Goal: Task Accomplishment & Management: Complete application form

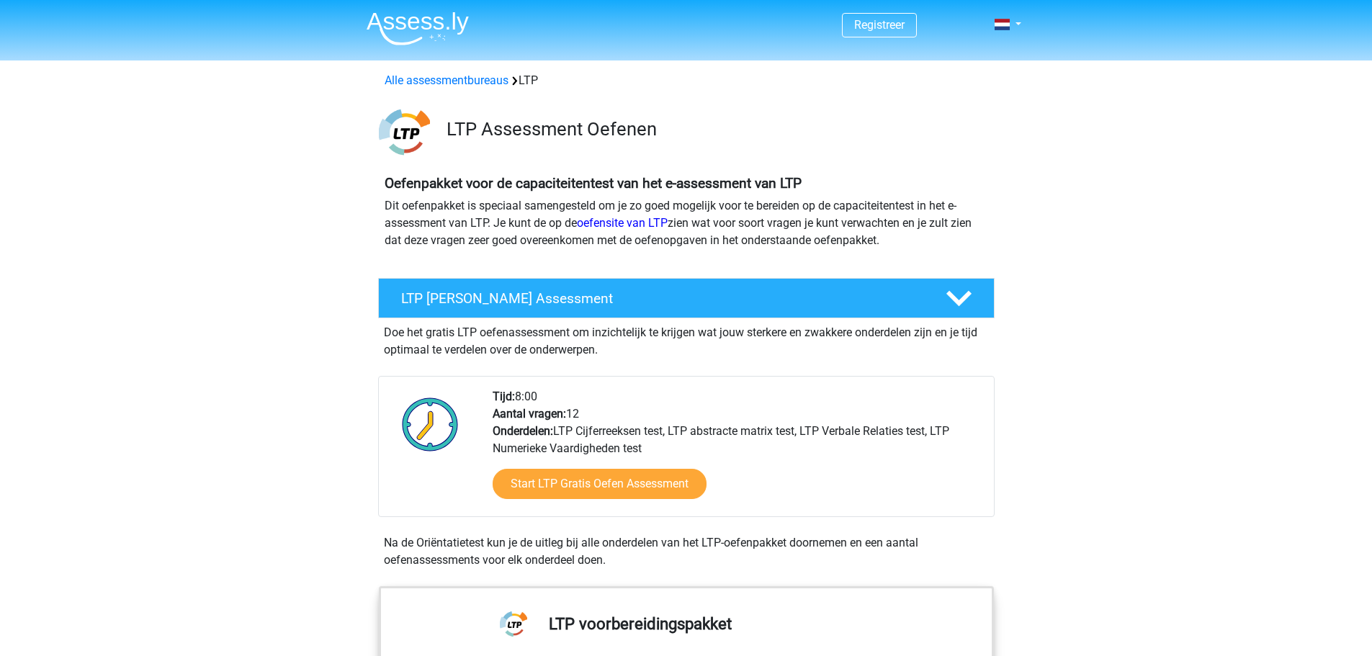
scroll to position [144, 0]
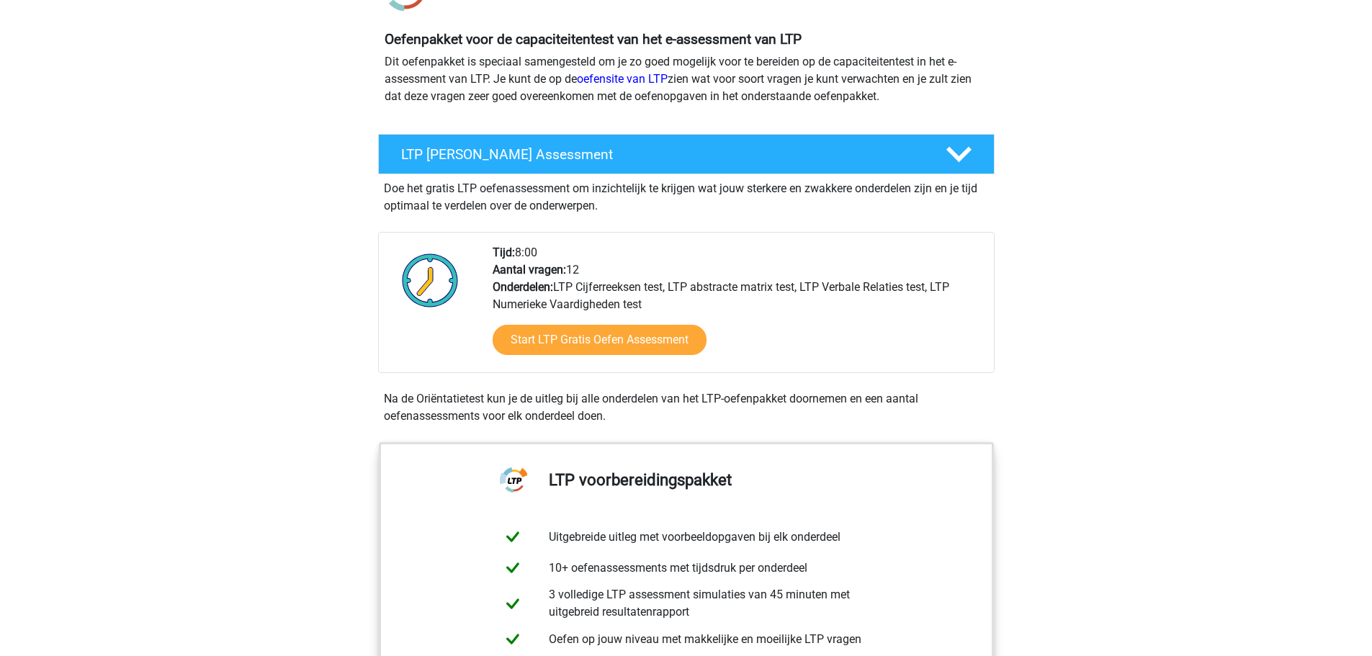
click at [638, 357] on div "Start LTP Gratis Oefen Assessment" at bounding box center [738, 342] width 490 height 59
click at [633, 341] on link "Start LTP Gratis Oefen Assessment" at bounding box center [599, 340] width 246 height 35
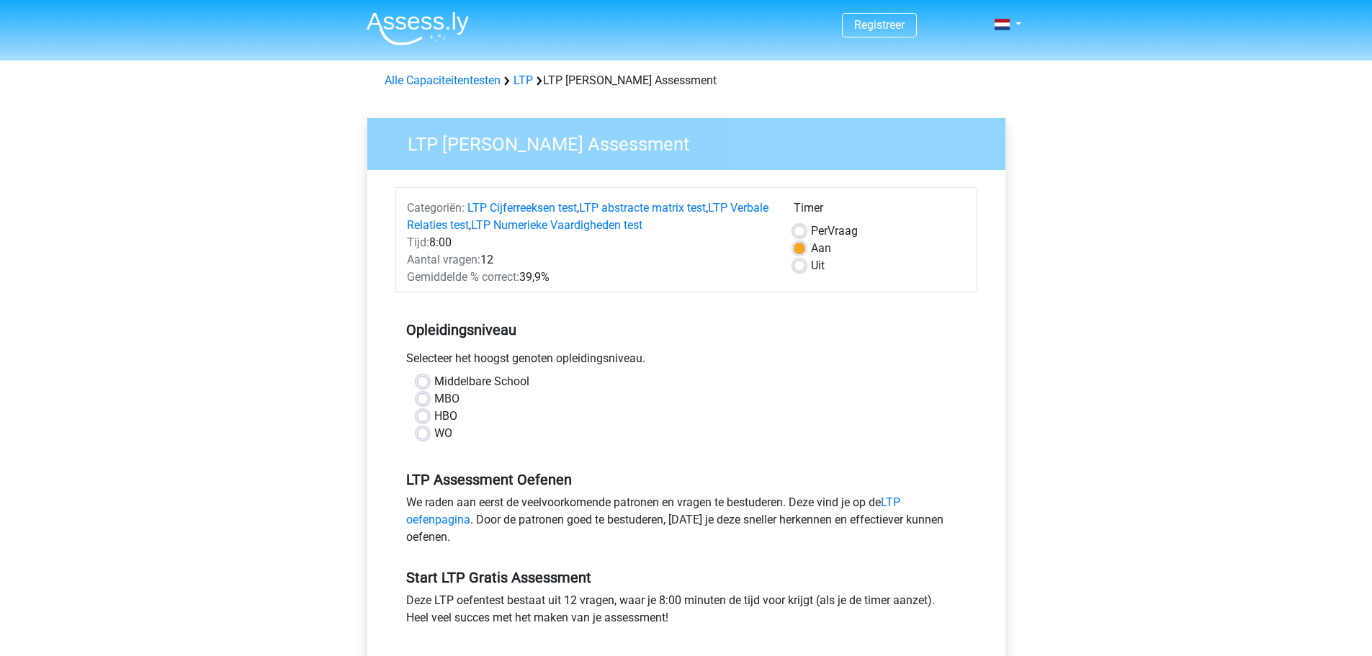
click at [434, 431] on label "WO" at bounding box center [443, 433] width 18 height 17
click at [424, 431] on input "WO" at bounding box center [423, 432] width 12 height 14
radio input "true"
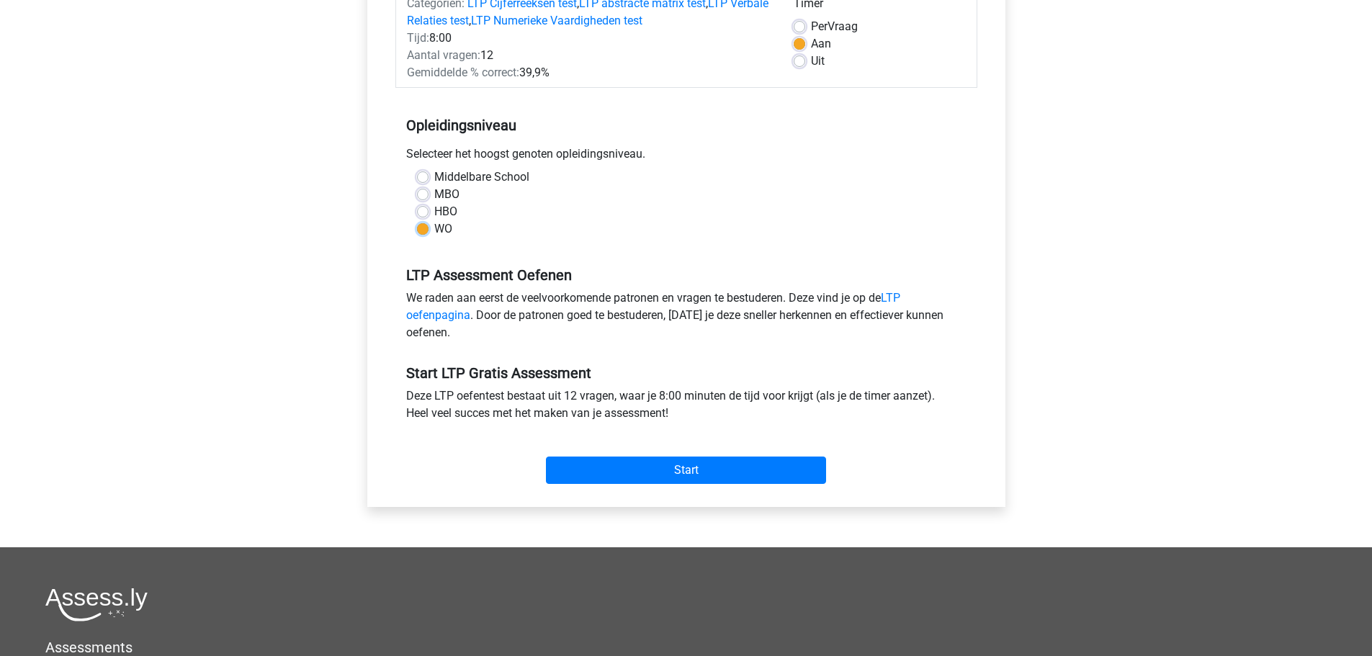
scroll to position [216, 0]
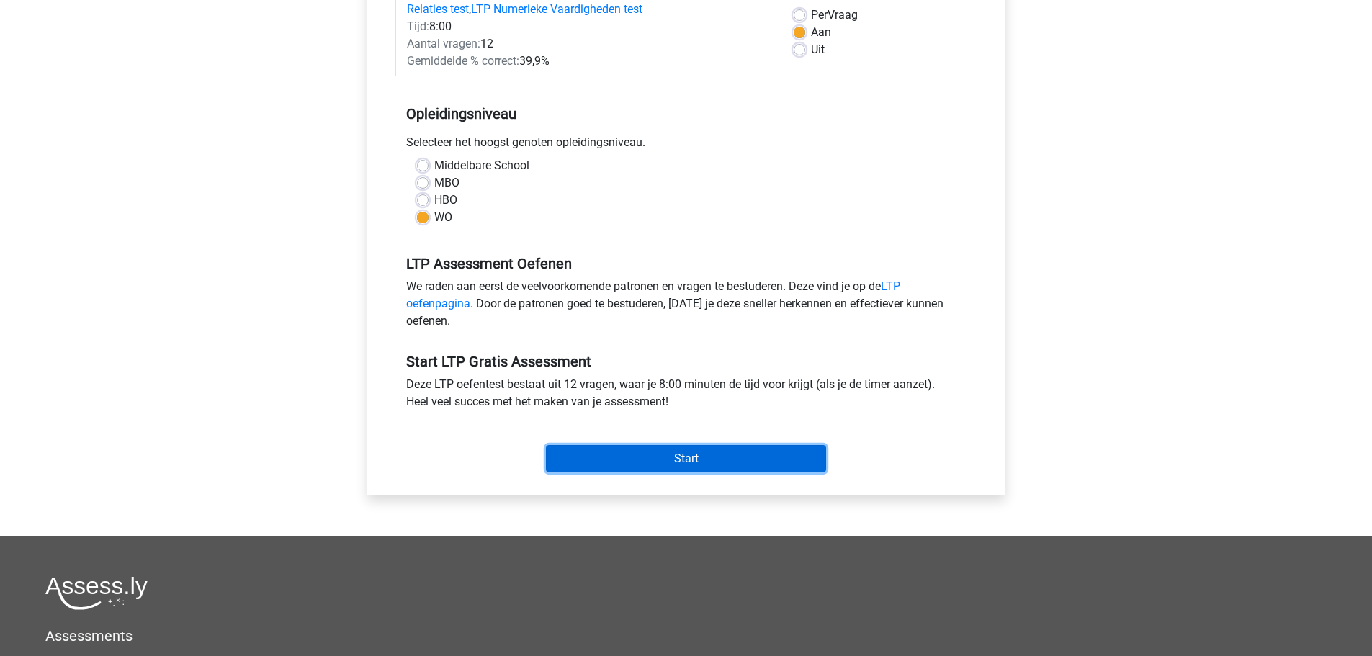
click at [580, 457] on input "Start" at bounding box center [686, 458] width 280 height 27
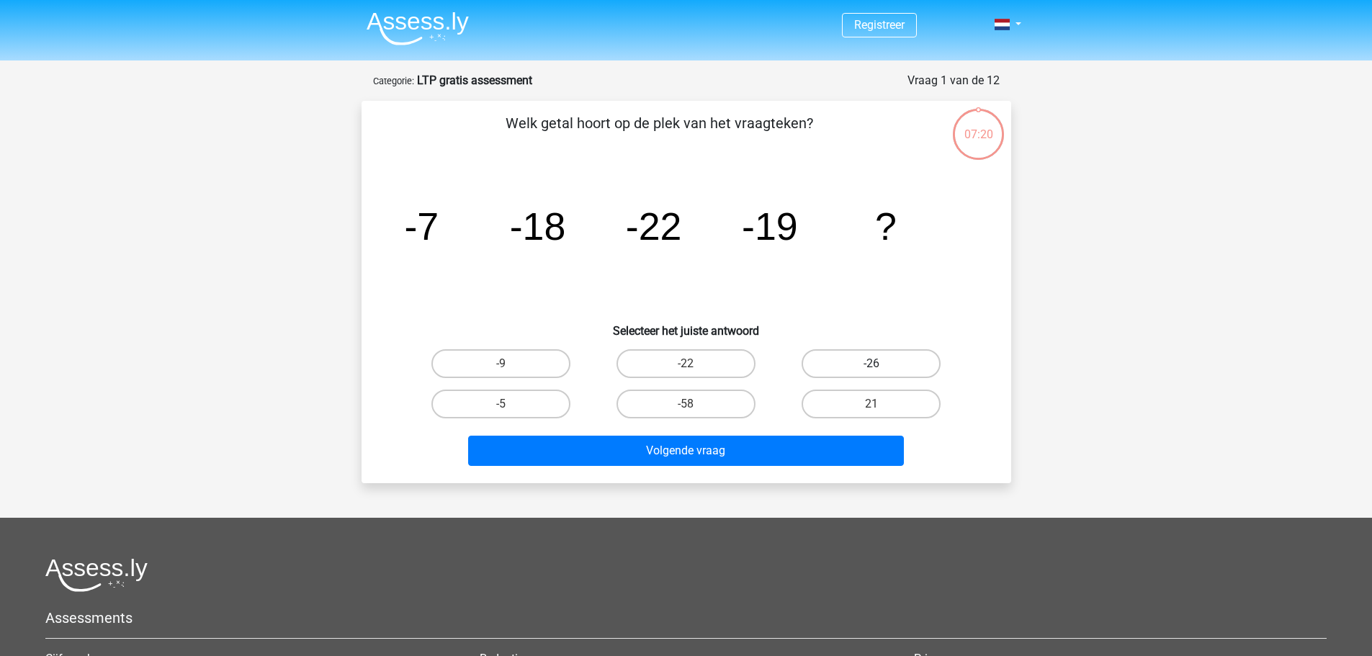
click at [869, 365] on label "-26" at bounding box center [871, 363] width 139 height 29
click at [872, 365] on input "-26" at bounding box center [876, 368] width 9 height 9
radio input "true"
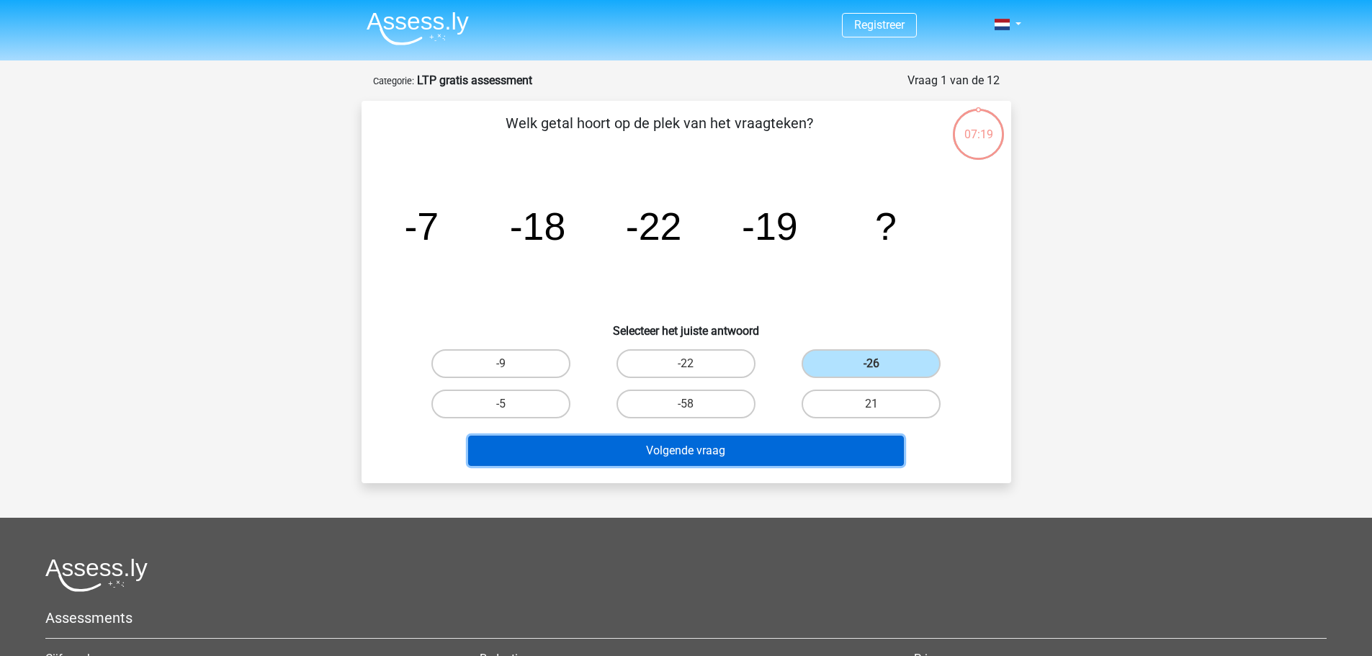
click at [778, 444] on button "Volgende vraag" at bounding box center [686, 451] width 436 height 30
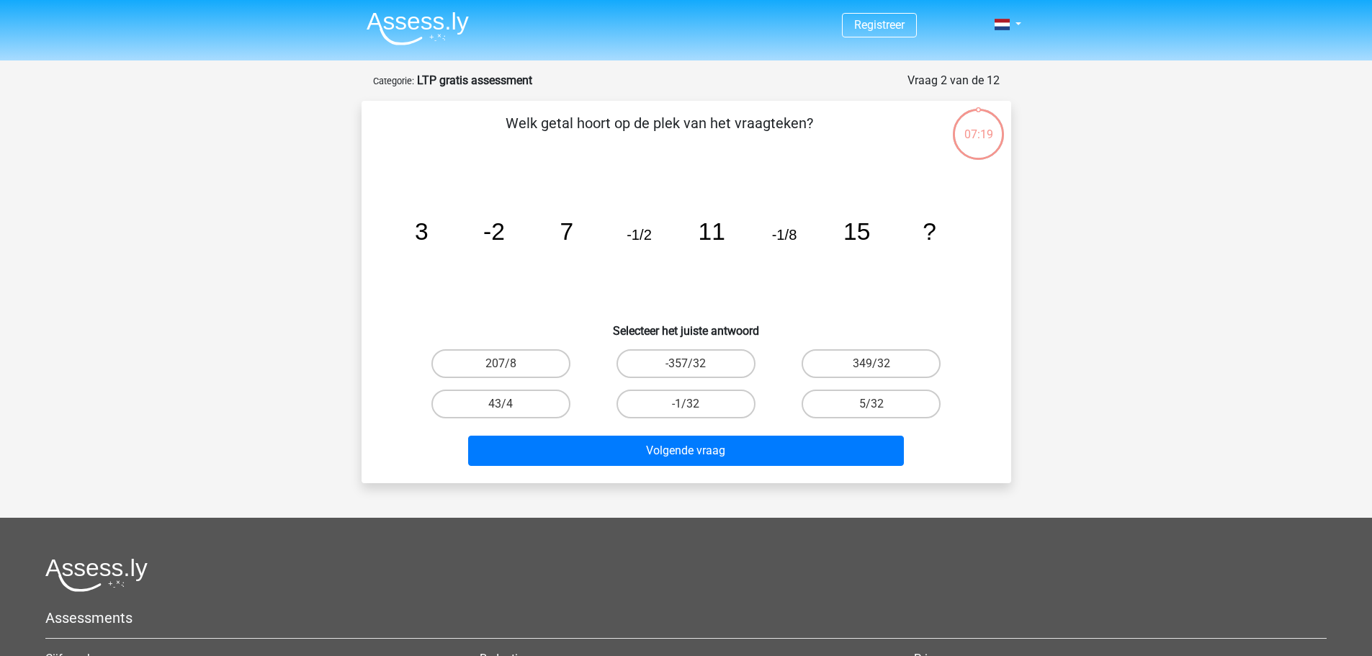
scroll to position [72, 0]
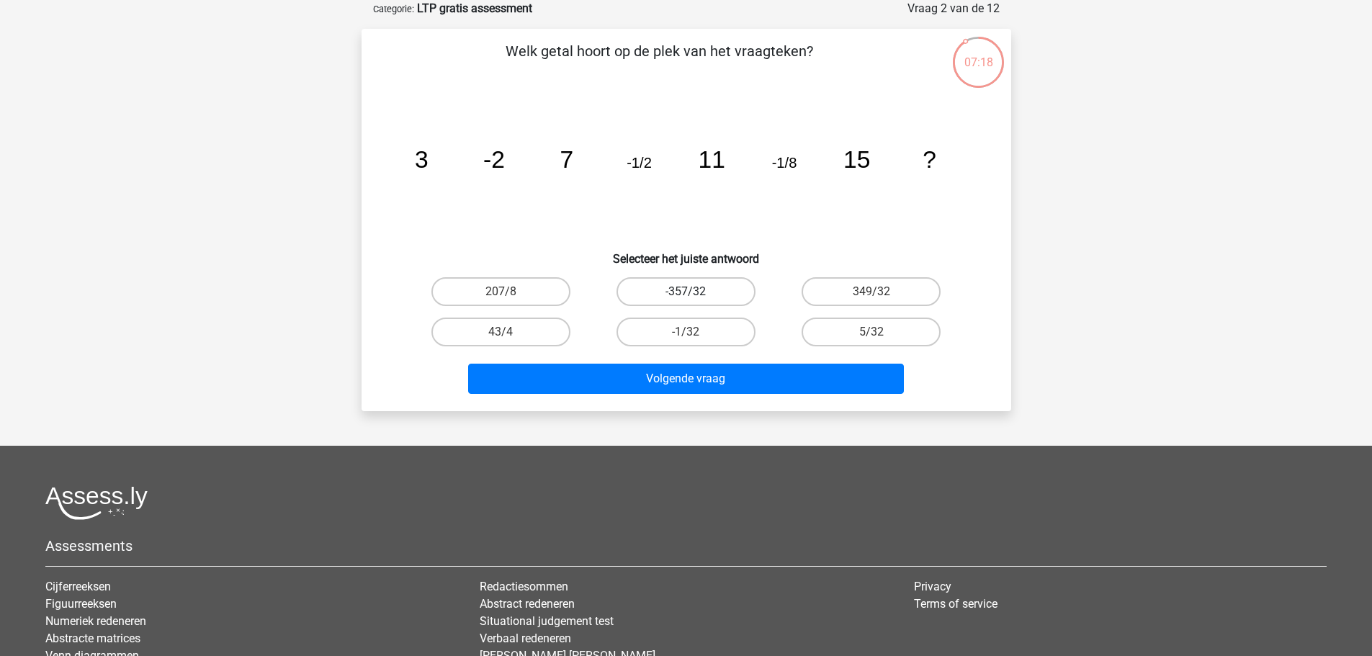
click at [702, 291] on label "-357/32" at bounding box center [686, 291] width 139 height 29
click at [695, 292] on input "-357/32" at bounding box center [690, 296] width 9 height 9
radio input "true"
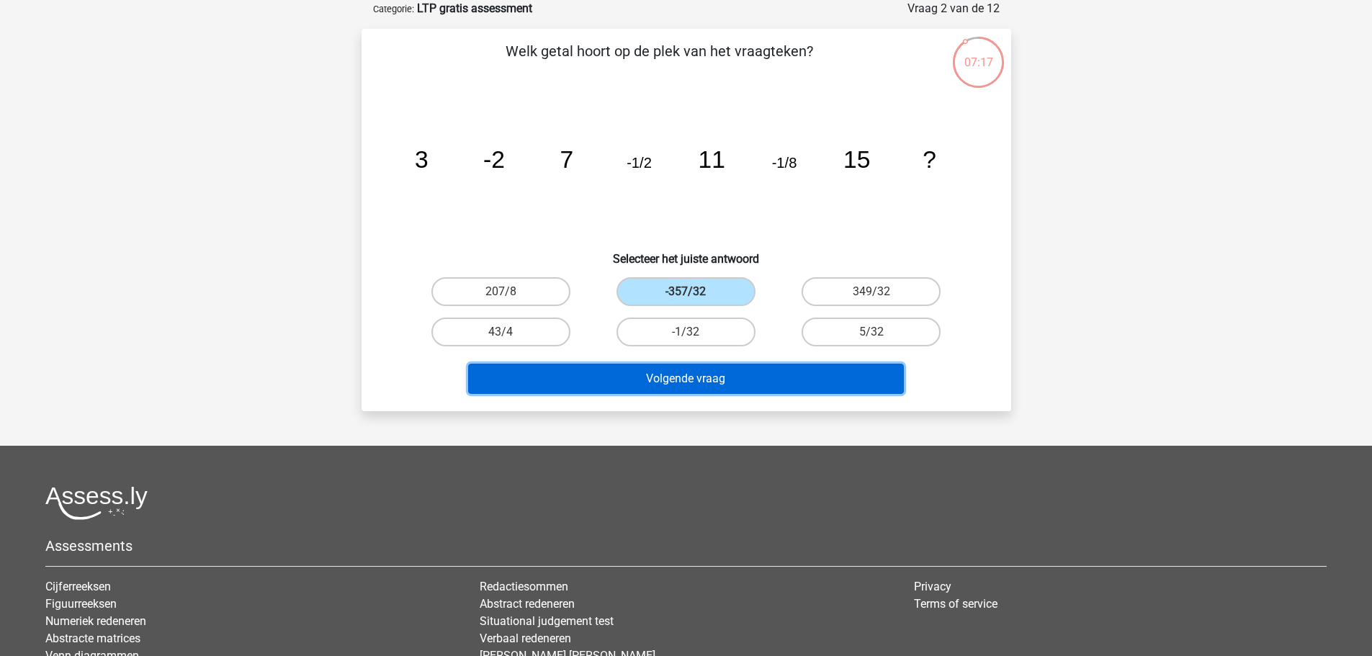
click at [674, 372] on button "Volgende vraag" at bounding box center [686, 379] width 436 height 30
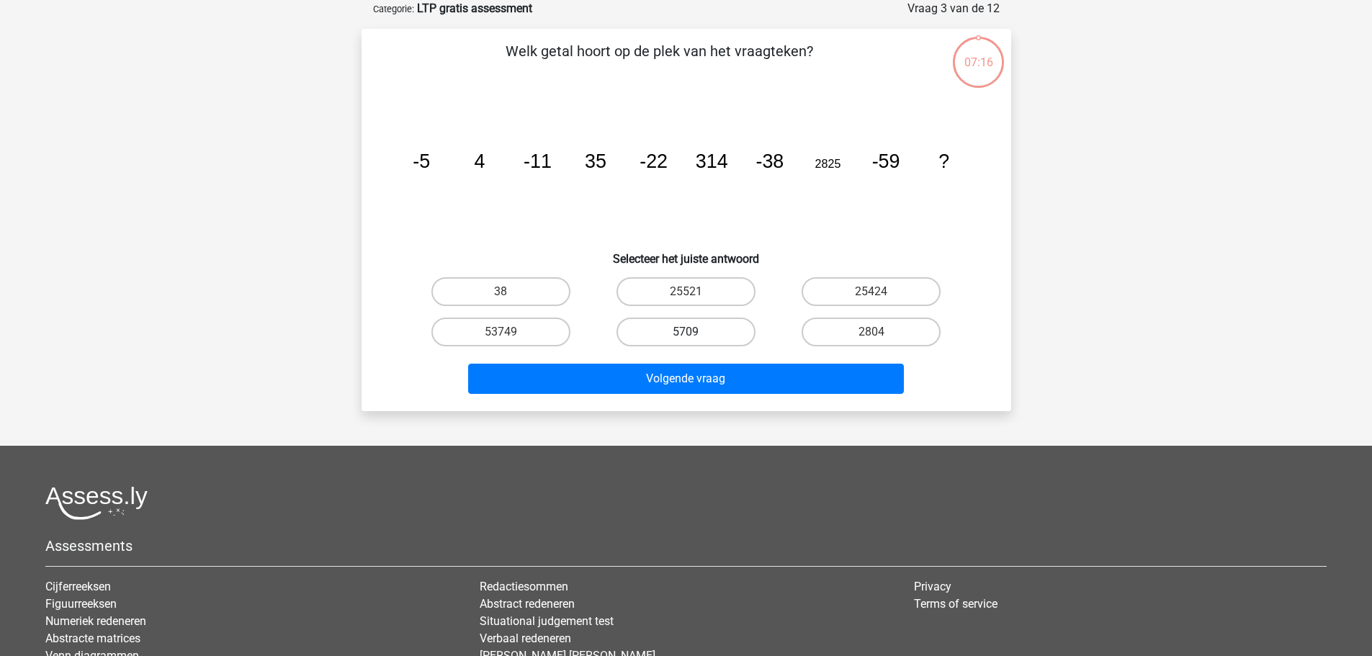
click at [688, 320] on label "5709" at bounding box center [686, 332] width 139 height 29
click at [688, 332] on input "5709" at bounding box center [690, 336] width 9 height 9
radio input "true"
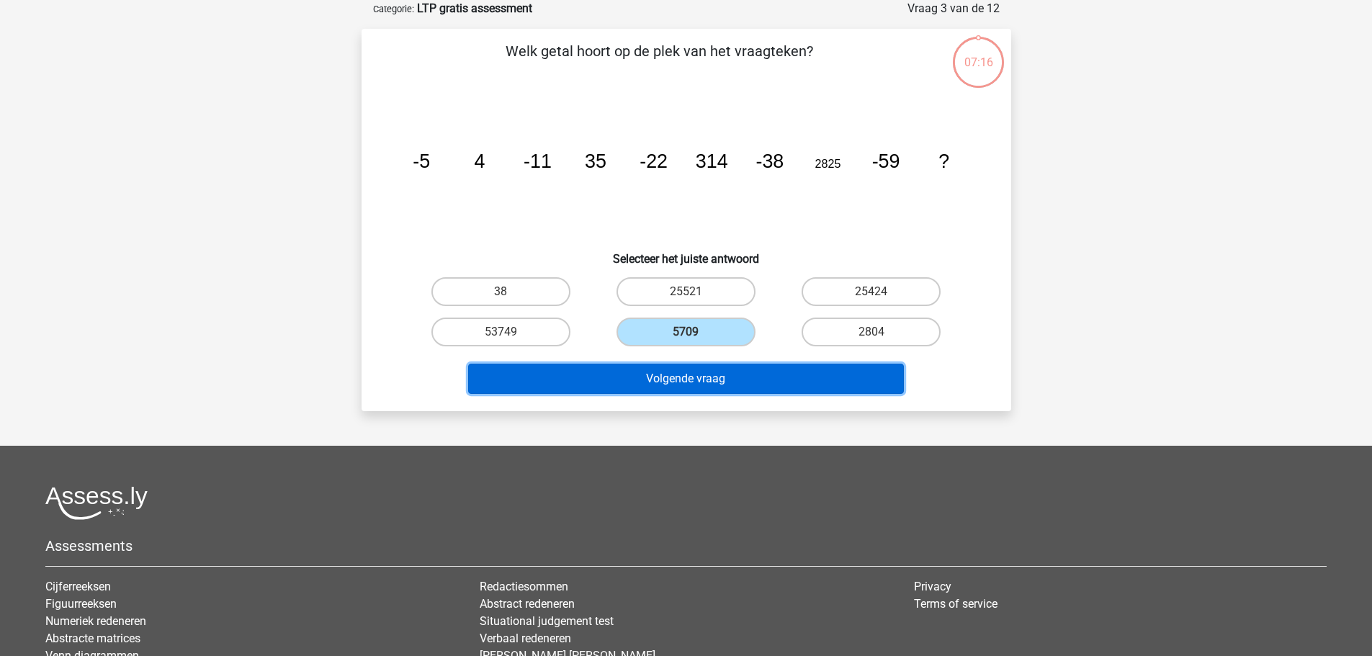
click at [669, 366] on button "Volgende vraag" at bounding box center [686, 379] width 436 height 30
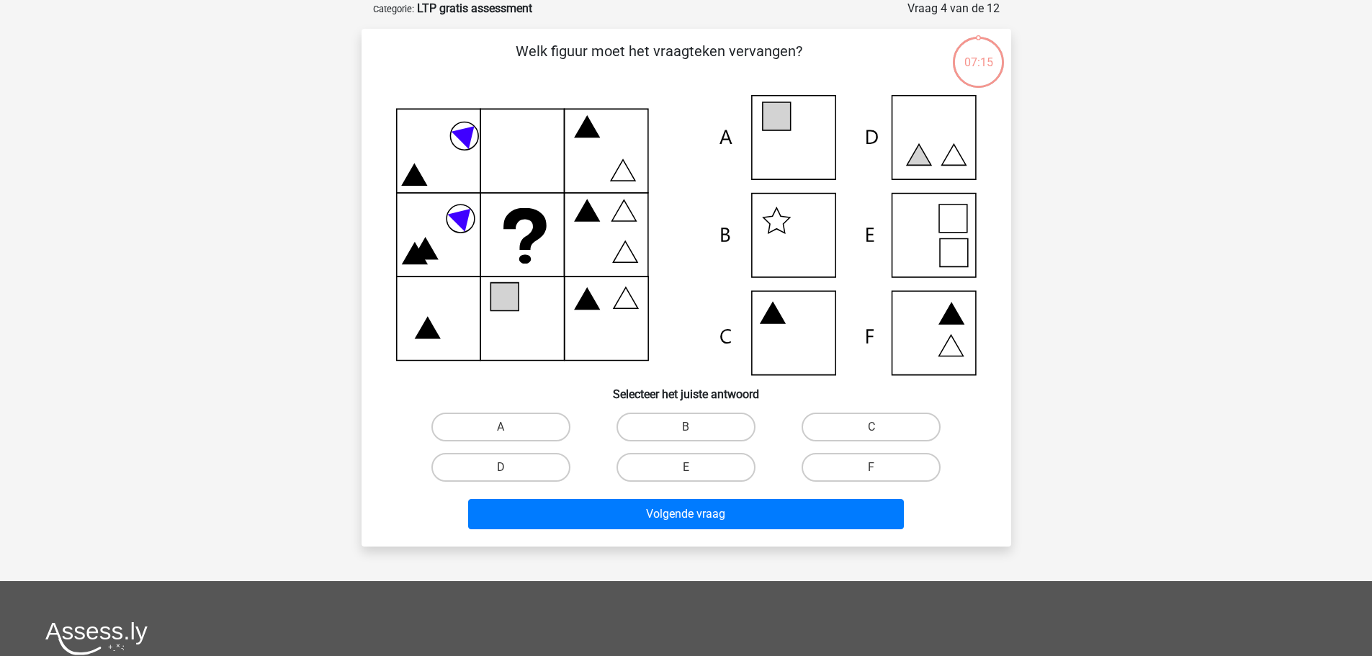
drag, startPoint x: 661, startPoint y: 414, endPoint x: 661, endPoint y: 450, distance: 35.3
click at [661, 415] on label "B" at bounding box center [686, 427] width 139 height 29
click at [686, 427] on input "B" at bounding box center [690, 431] width 9 height 9
radio input "true"
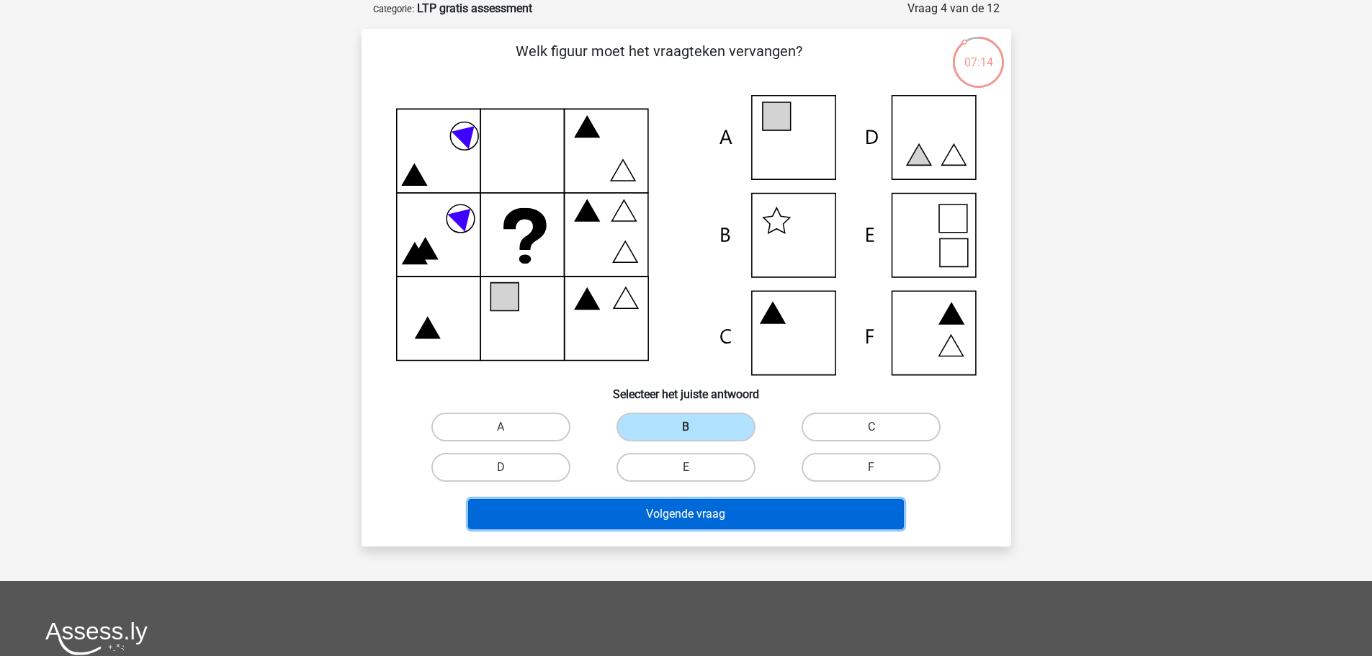
click at [661, 520] on button "Volgende vraag" at bounding box center [686, 514] width 436 height 30
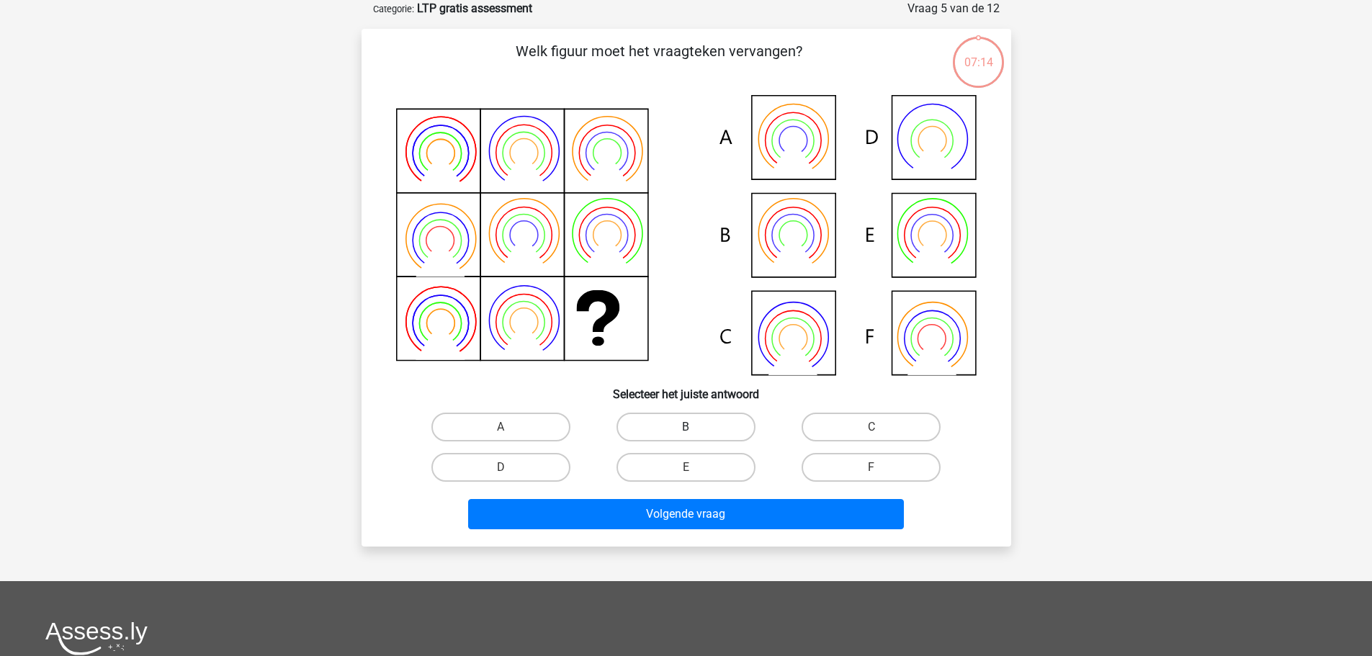
click at [663, 428] on label "B" at bounding box center [686, 427] width 139 height 29
click at [686, 428] on input "B" at bounding box center [690, 431] width 9 height 9
radio input "true"
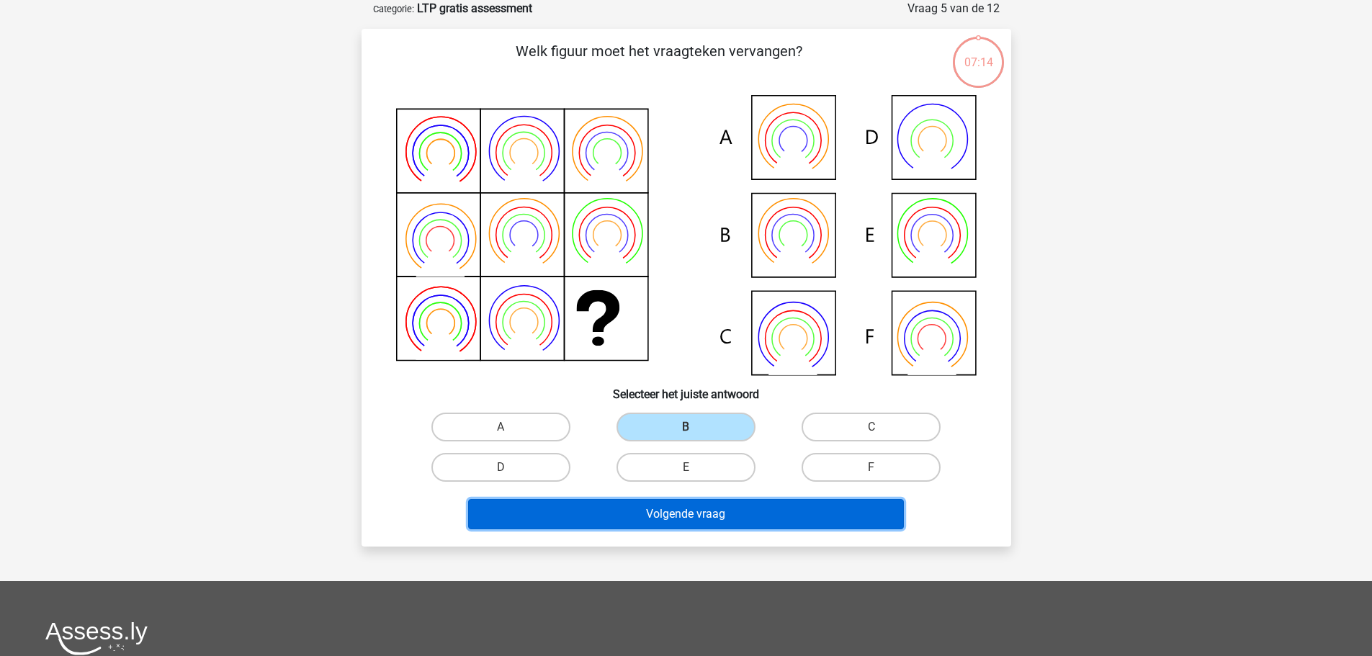
click at [658, 512] on button "Volgende vraag" at bounding box center [686, 514] width 436 height 30
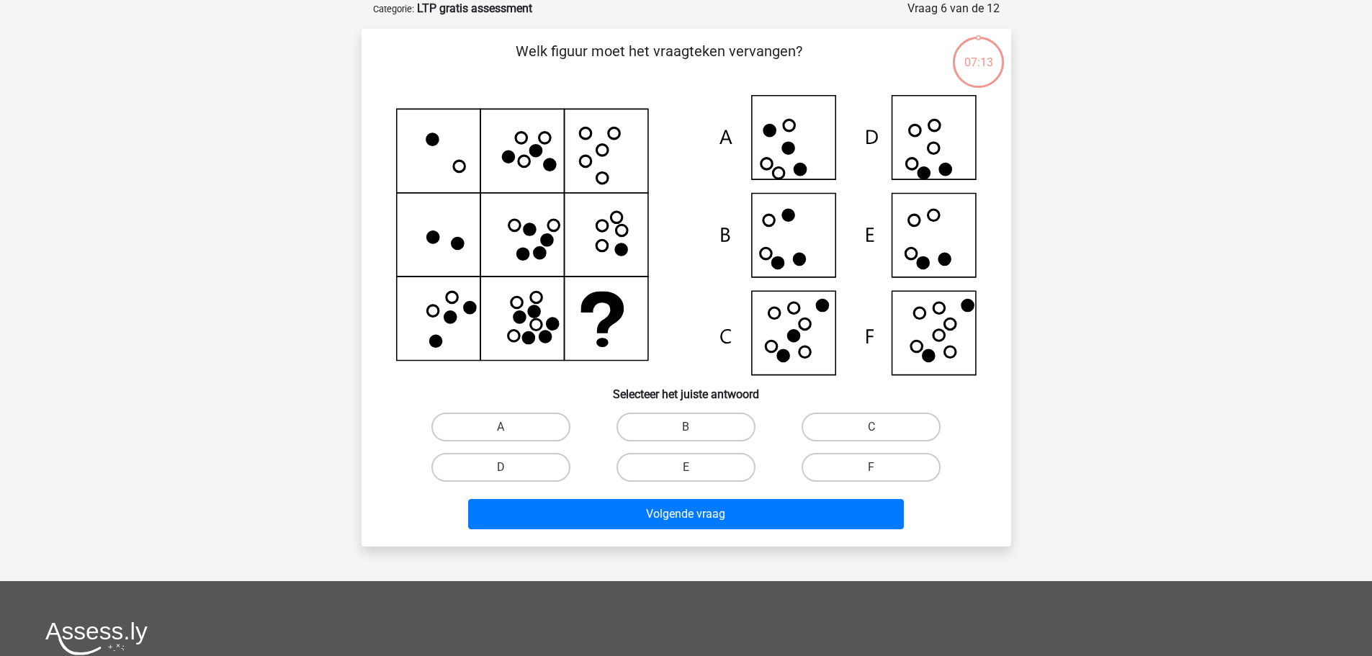
click at [686, 431] on input "B" at bounding box center [690, 431] width 9 height 9
radio input "true"
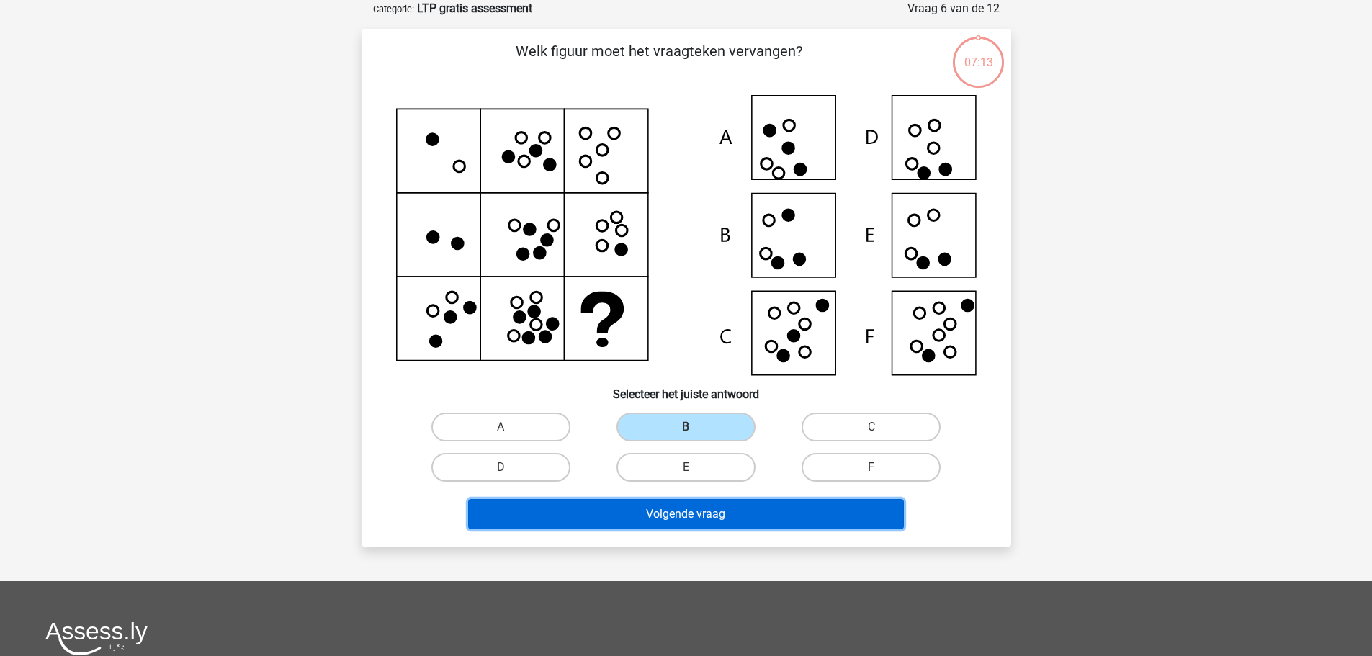
click at [674, 506] on button "Volgende vraag" at bounding box center [686, 514] width 436 height 30
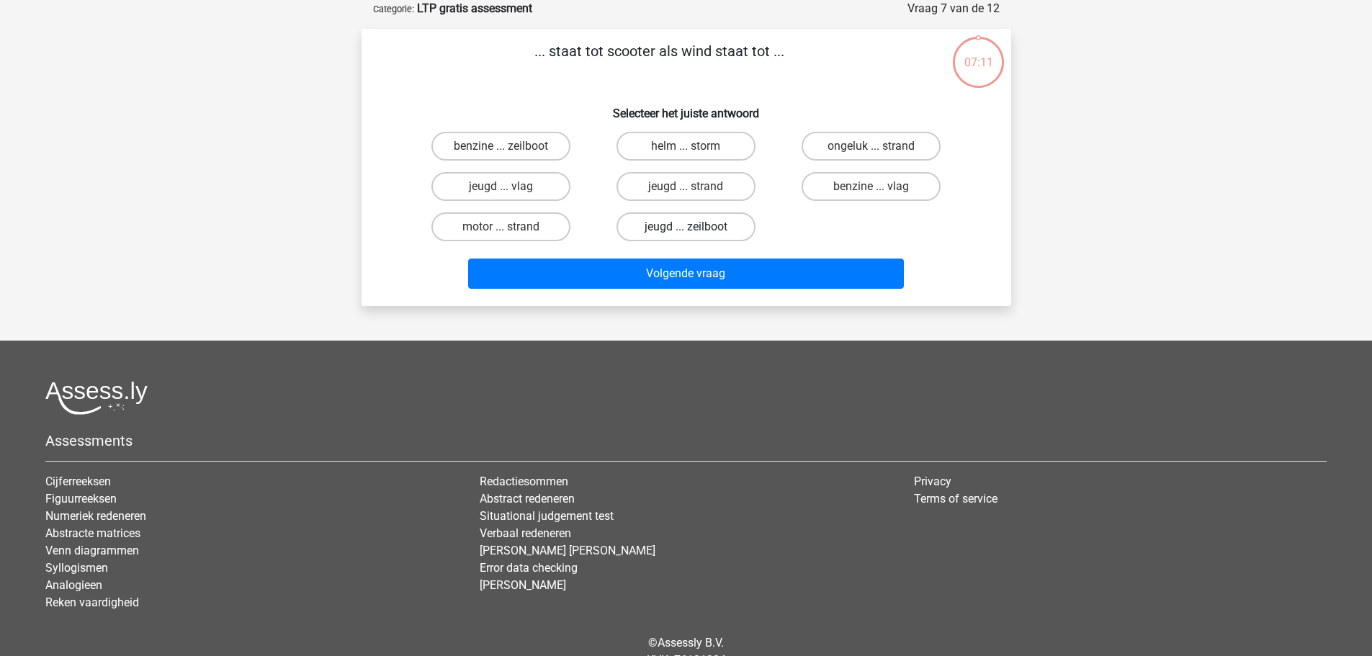
click at [699, 225] on label "jeugd ... zeilboot" at bounding box center [686, 227] width 139 height 29
click at [695, 227] on input "jeugd ... zeilboot" at bounding box center [690, 231] width 9 height 9
radio input "true"
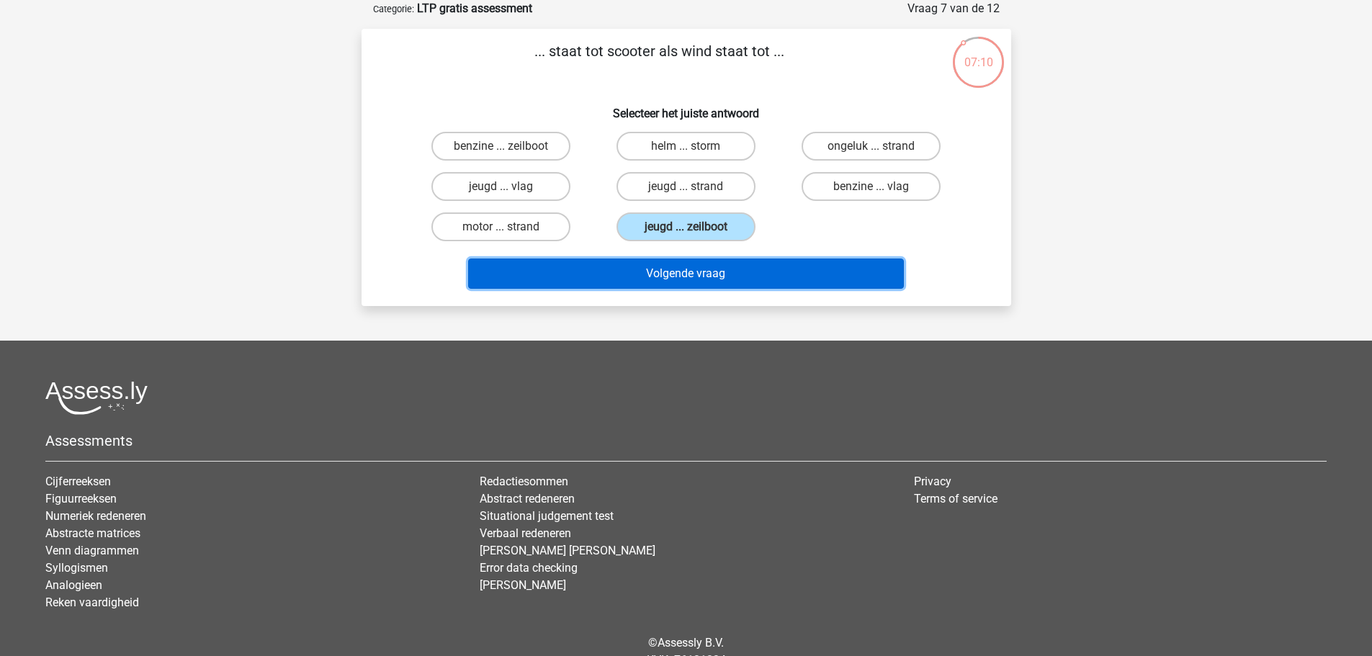
click at [684, 280] on button "Volgende vraag" at bounding box center [686, 274] width 436 height 30
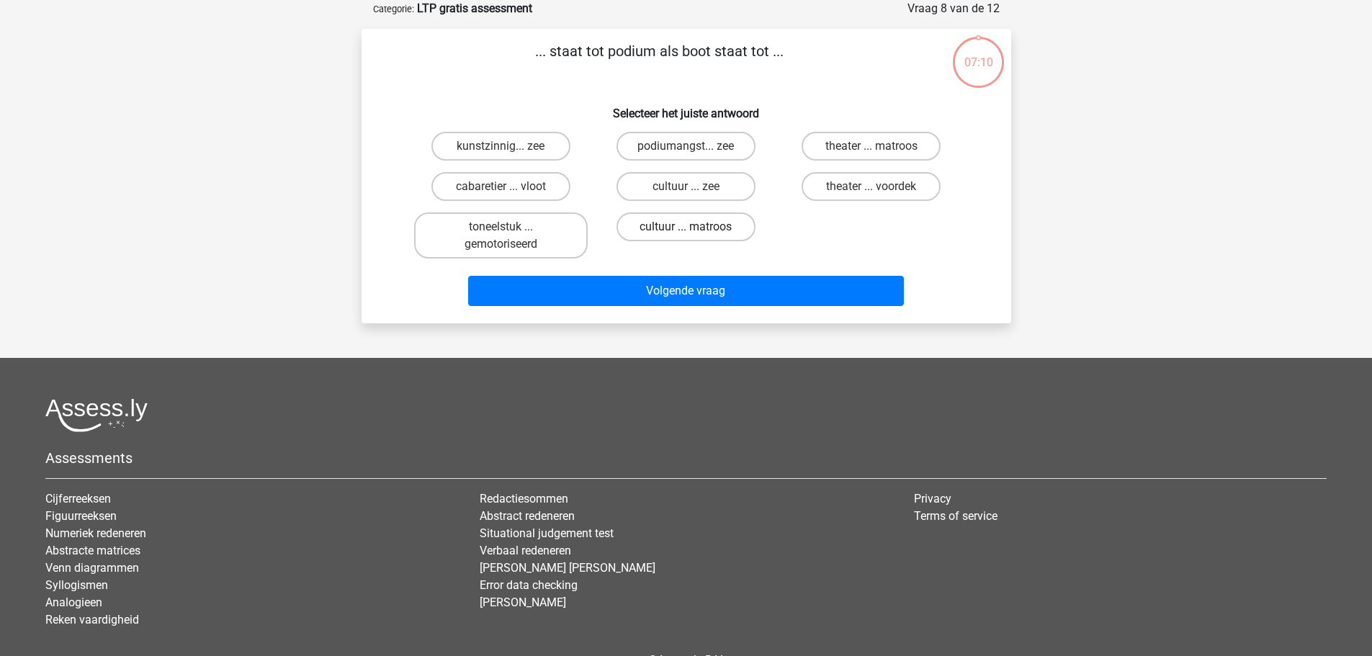
click at [707, 230] on label "cultuur ... matroos" at bounding box center [686, 227] width 139 height 29
click at [695, 230] on input "cultuur ... matroos" at bounding box center [690, 231] width 9 height 9
radio input "true"
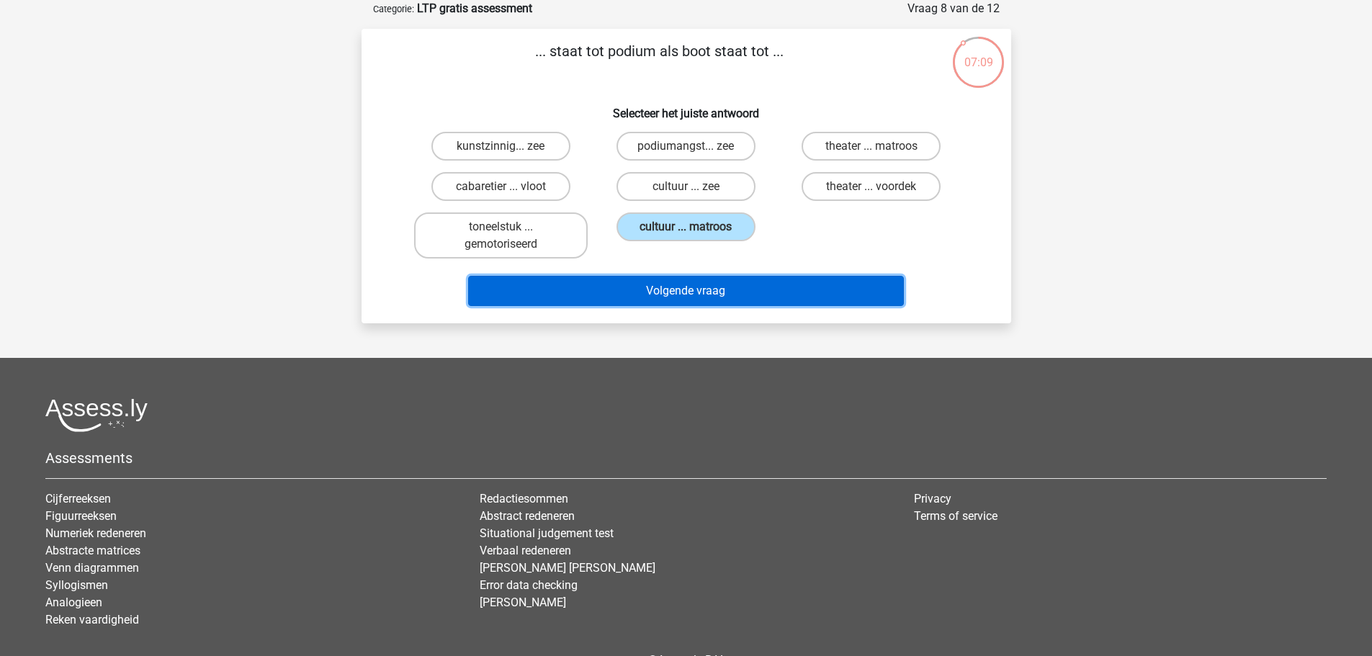
click at [697, 289] on button "Volgende vraag" at bounding box center [686, 291] width 436 height 30
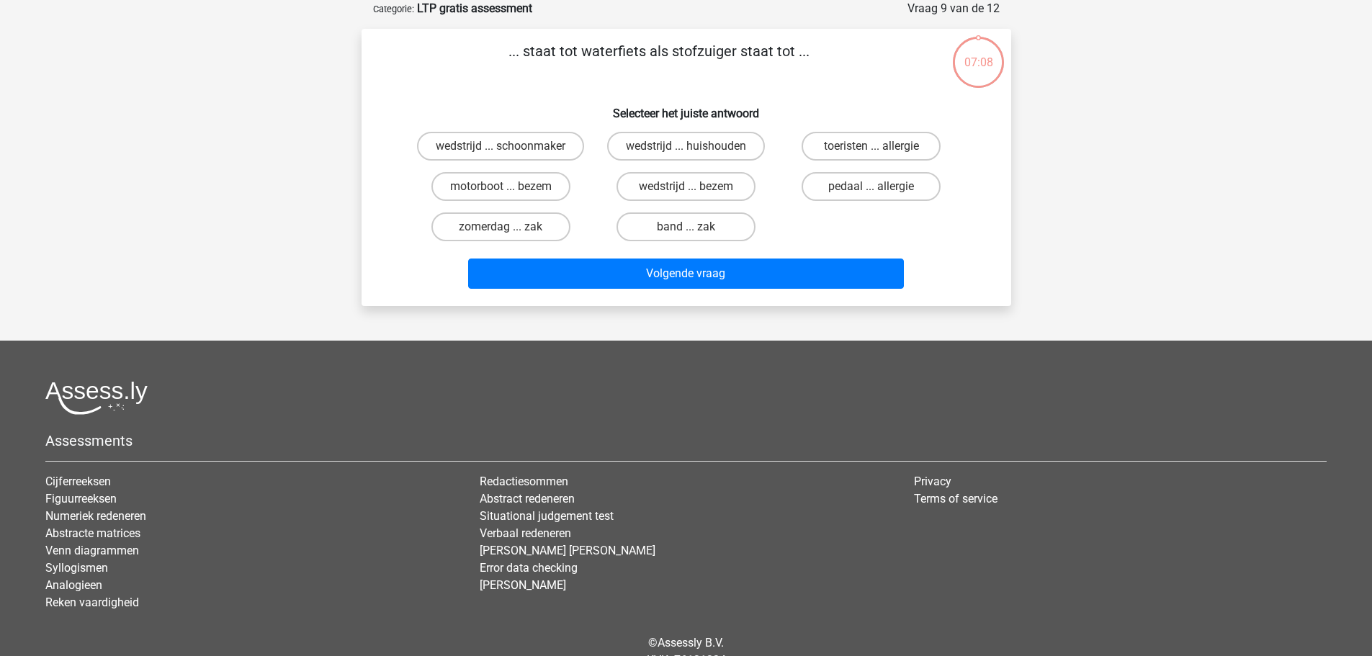
click at [684, 209] on div "band ... zak" at bounding box center [686, 227] width 185 height 40
click at [681, 228] on label "band ... zak" at bounding box center [686, 227] width 139 height 29
click at [686, 228] on input "band ... zak" at bounding box center [690, 231] width 9 height 9
radio input "true"
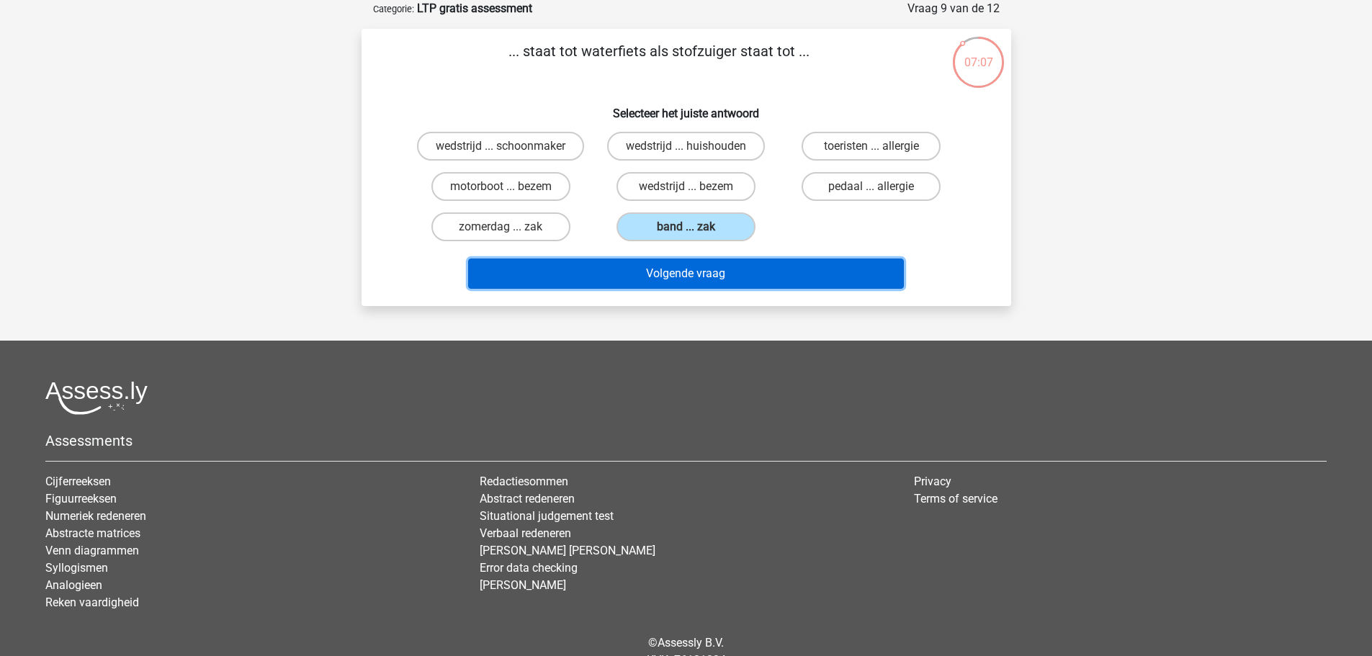
click at [674, 275] on button "Volgende vraag" at bounding box center [686, 274] width 436 height 30
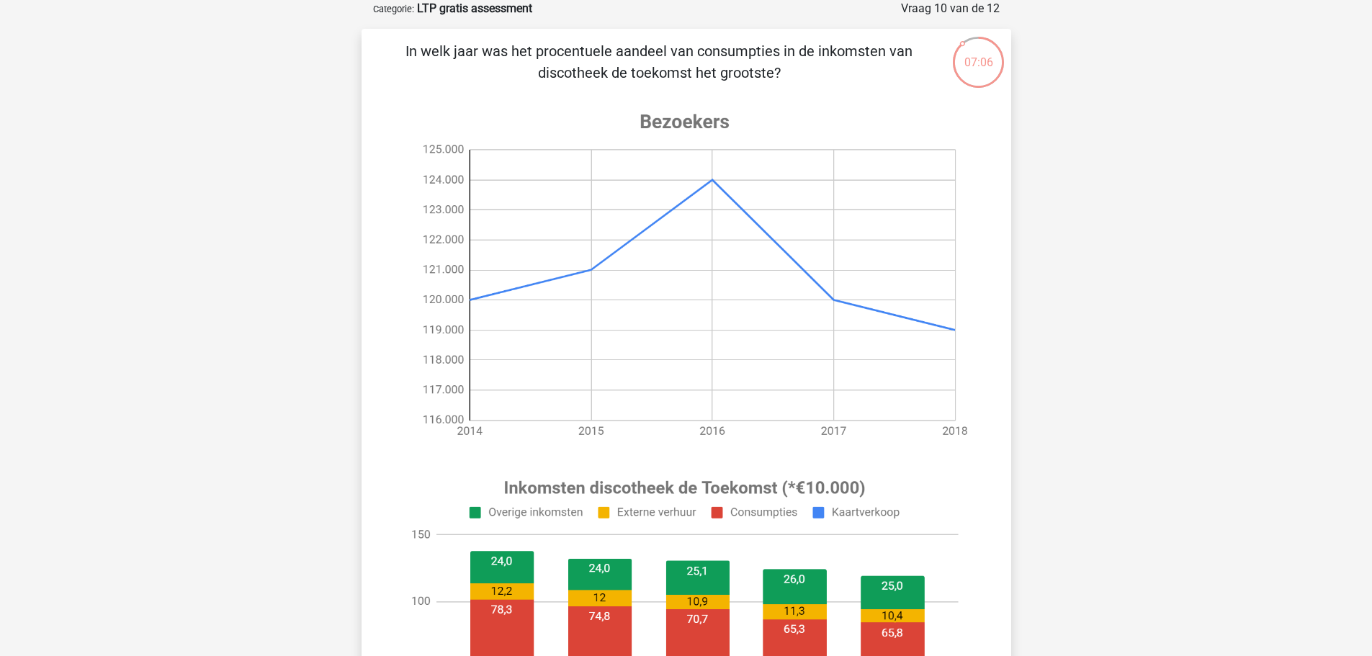
scroll to position [360, 0]
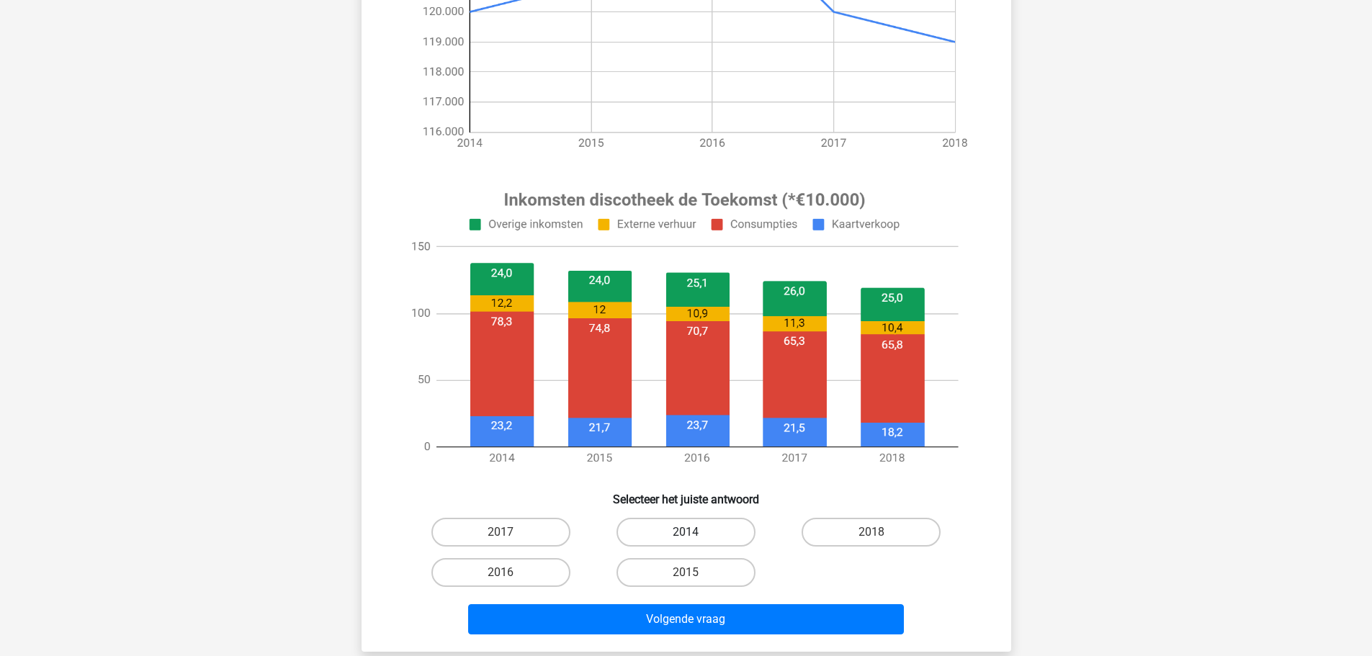
click at [654, 521] on label "2014" at bounding box center [686, 532] width 139 height 29
click at [686, 532] on input "2014" at bounding box center [690, 536] width 9 height 9
radio input "true"
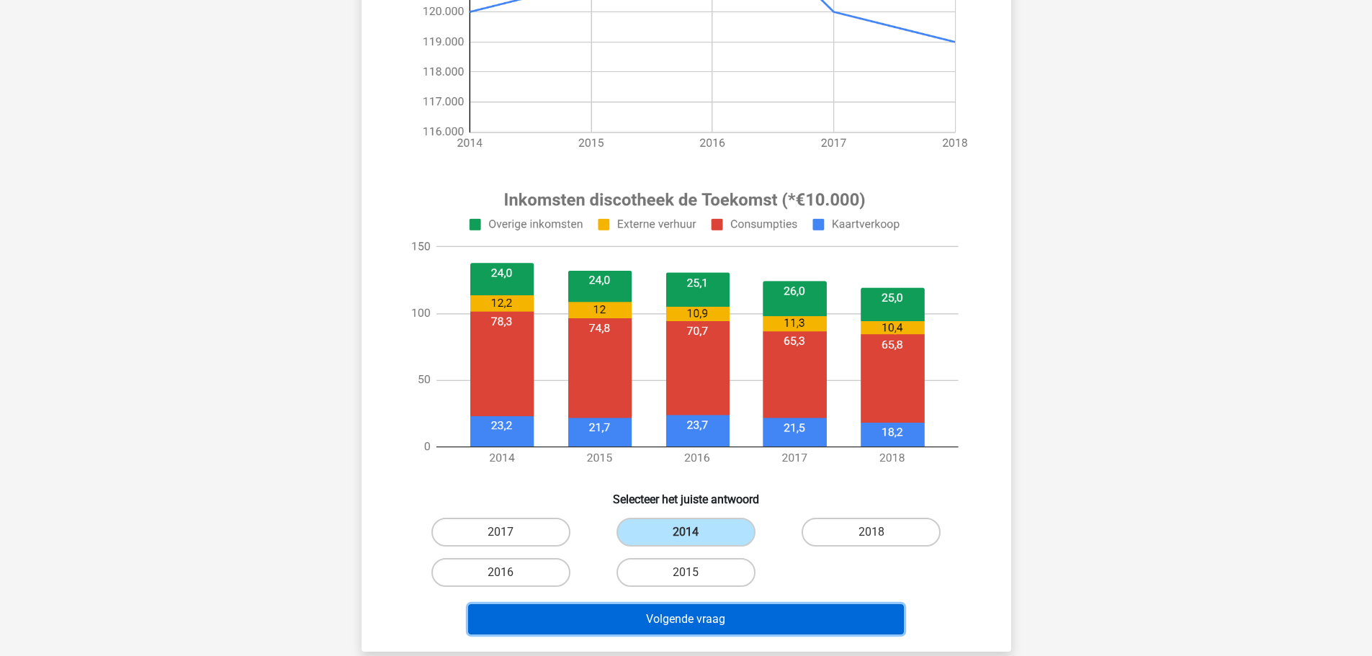
click at [666, 622] on button "Volgende vraag" at bounding box center [686, 619] width 436 height 30
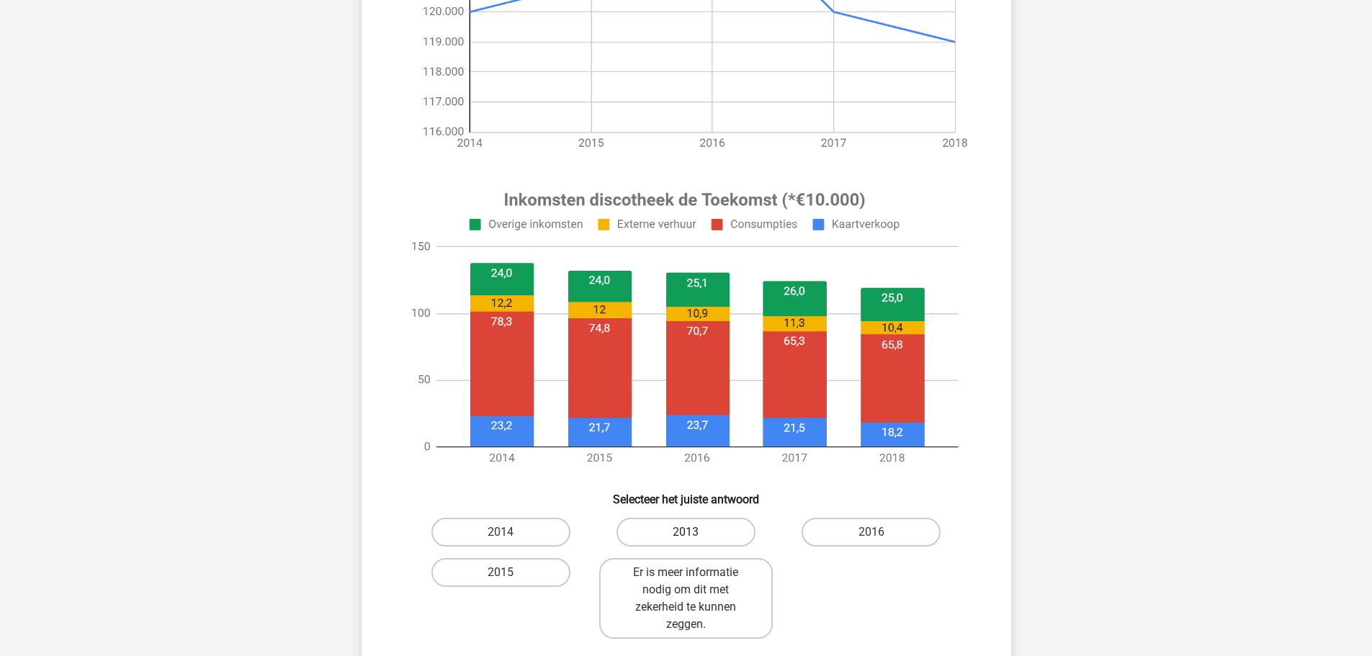
click at [681, 535] on label "2013" at bounding box center [686, 532] width 139 height 29
click at [686, 535] on input "2013" at bounding box center [690, 536] width 9 height 9
radio input "true"
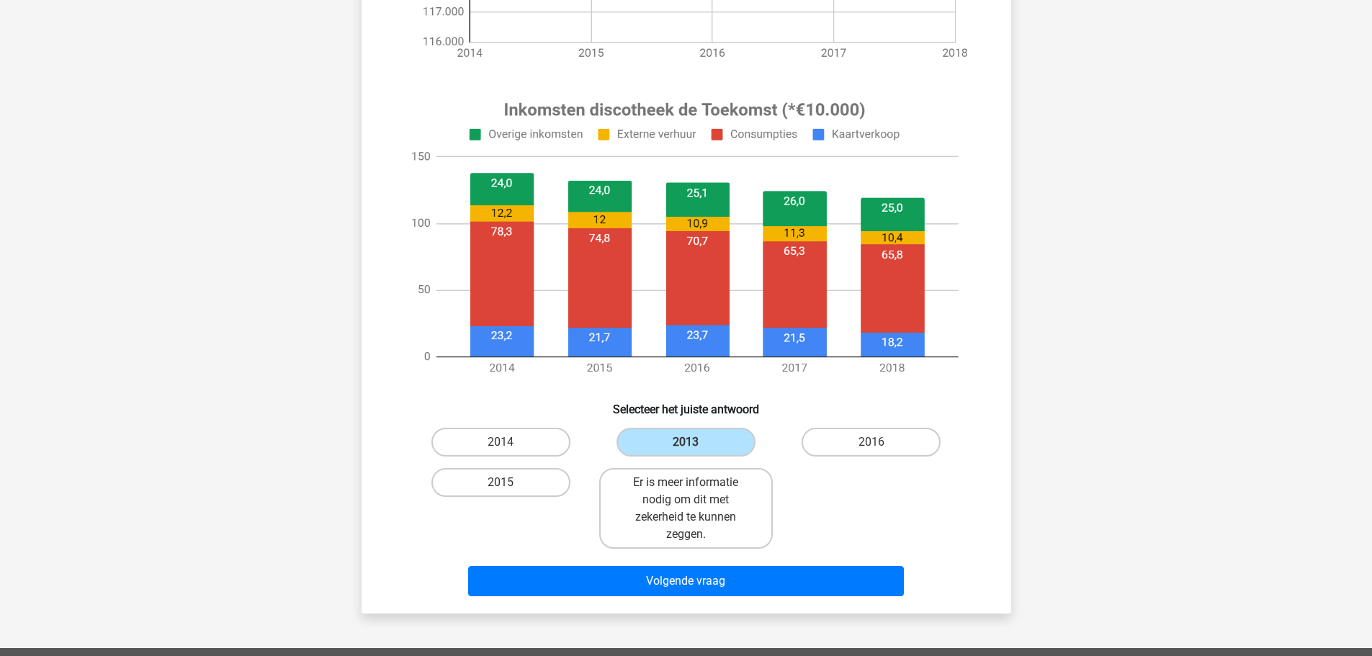
scroll to position [576, 0]
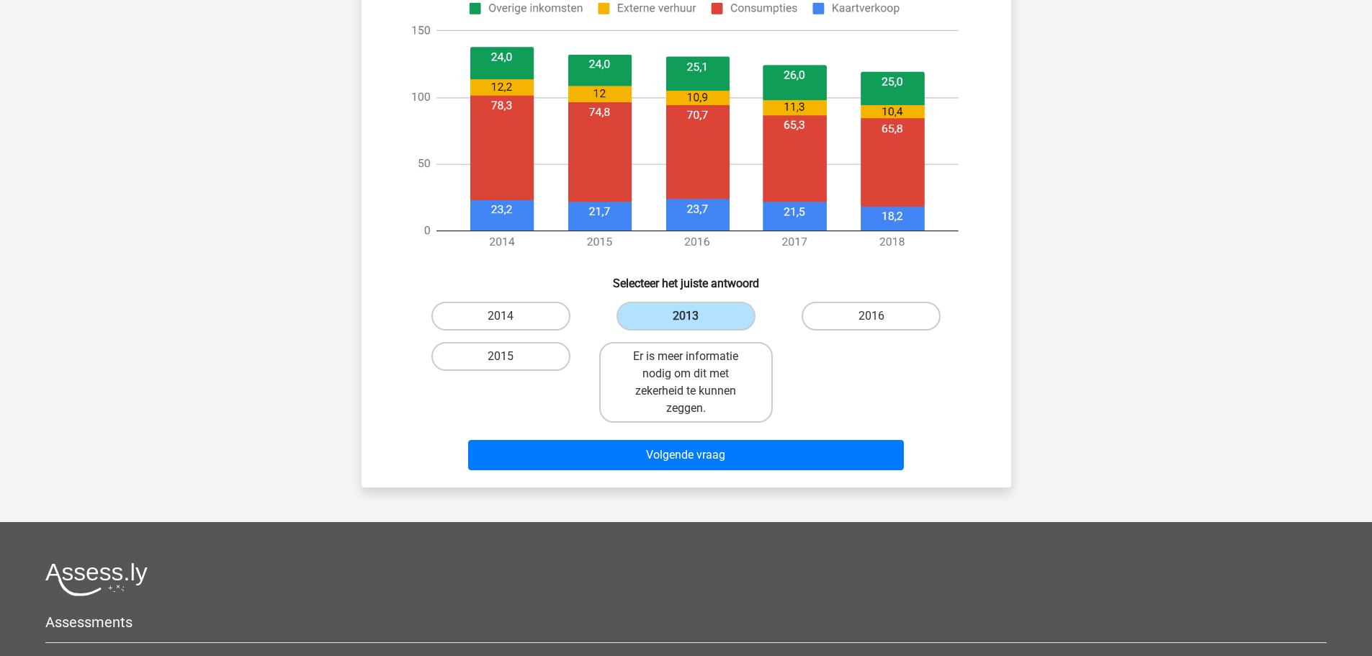
click at [687, 424] on div "Er is meer informatie nodig om dit met zekerheid te kunnen zeggen." at bounding box center [686, 382] width 185 height 92
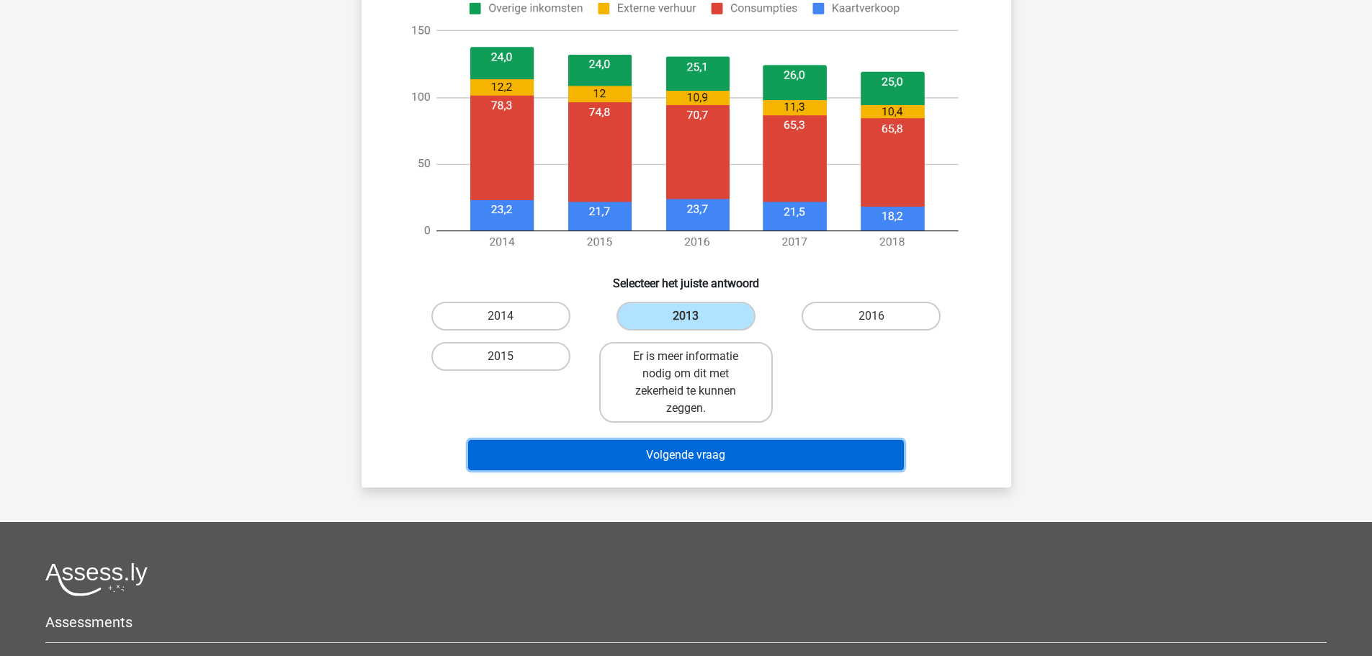
click at [676, 444] on button "Volgende vraag" at bounding box center [686, 455] width 436 height 30
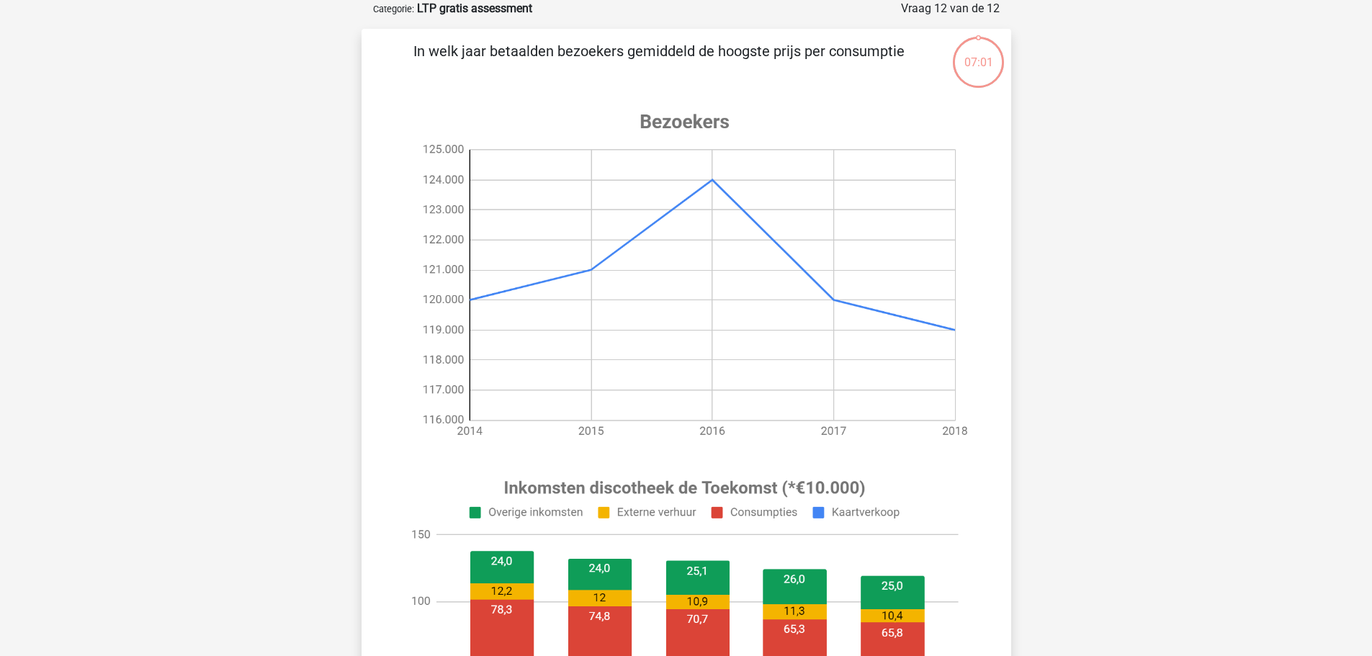
scroll to position [360, 0]
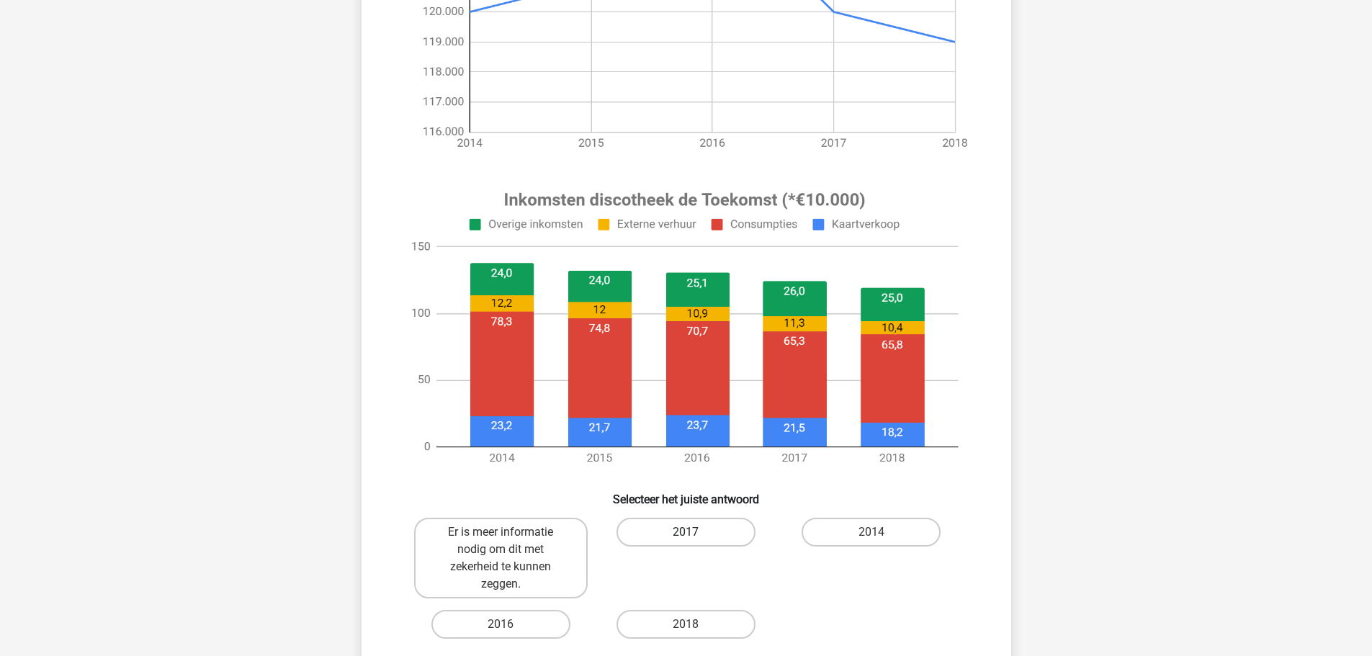
click at [682, 537] on label "2017" at bounding box center [686, 532] width 139 height 29
click at [686, 537] on input "2017" at bounding box center [690, 536] width 9 height 9
radio input "true"
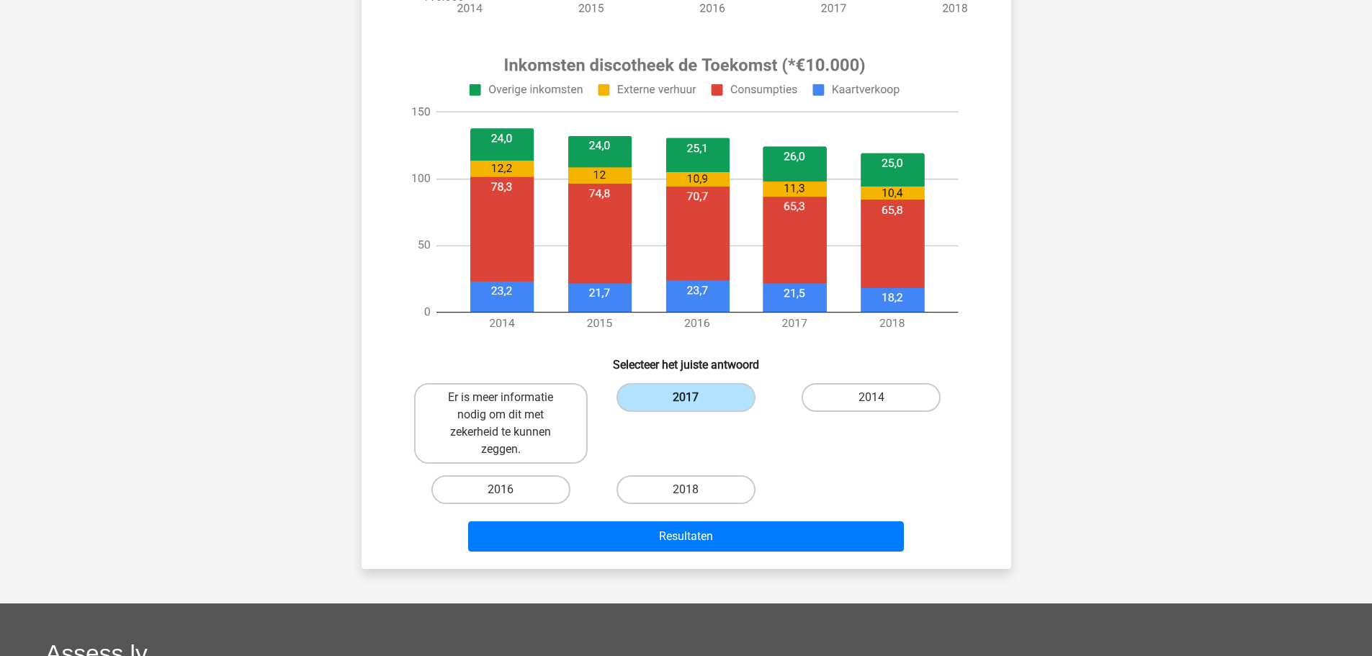
scroll to position [504, 0]
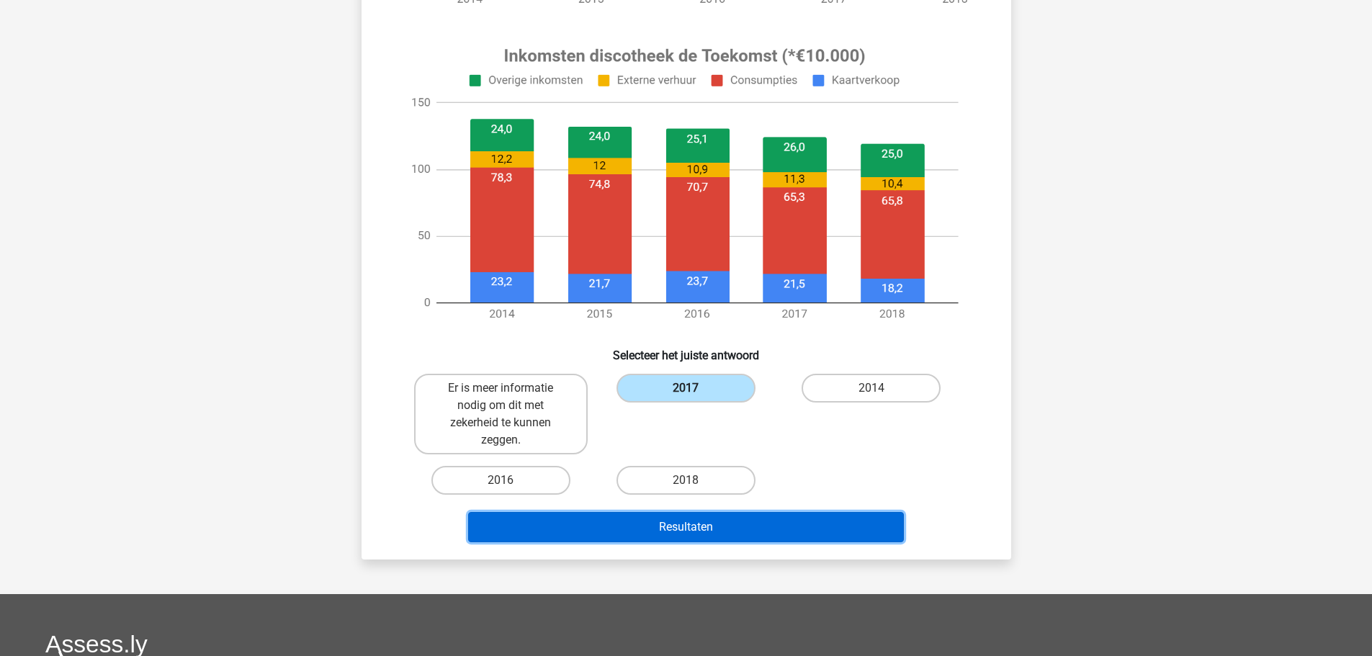
click at [682, 537] on button "Resultaten" at bounding box center [686, 527] width 436 height 30
